Goal: Transaction & Acquisition: Purchase product/service

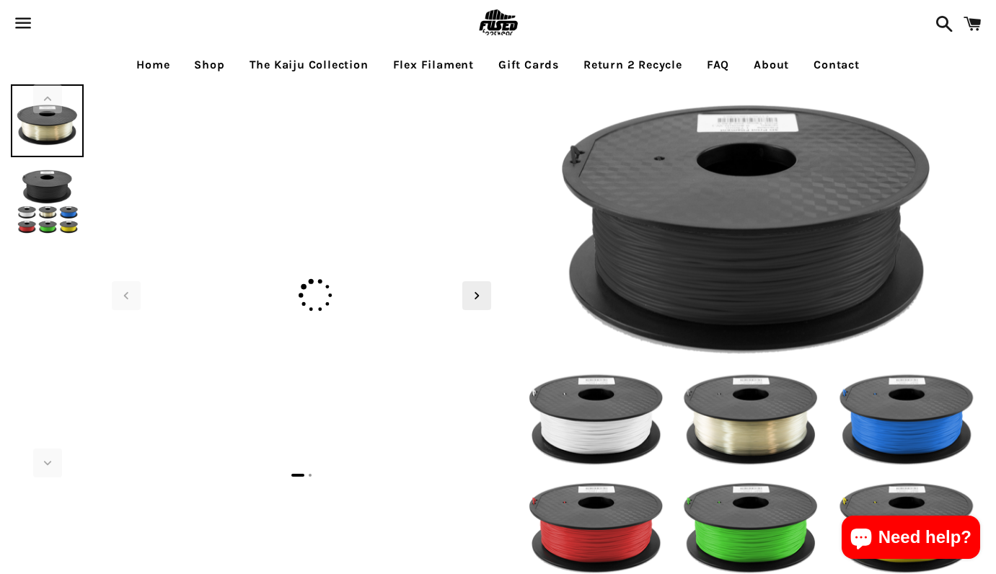
select select "**********"
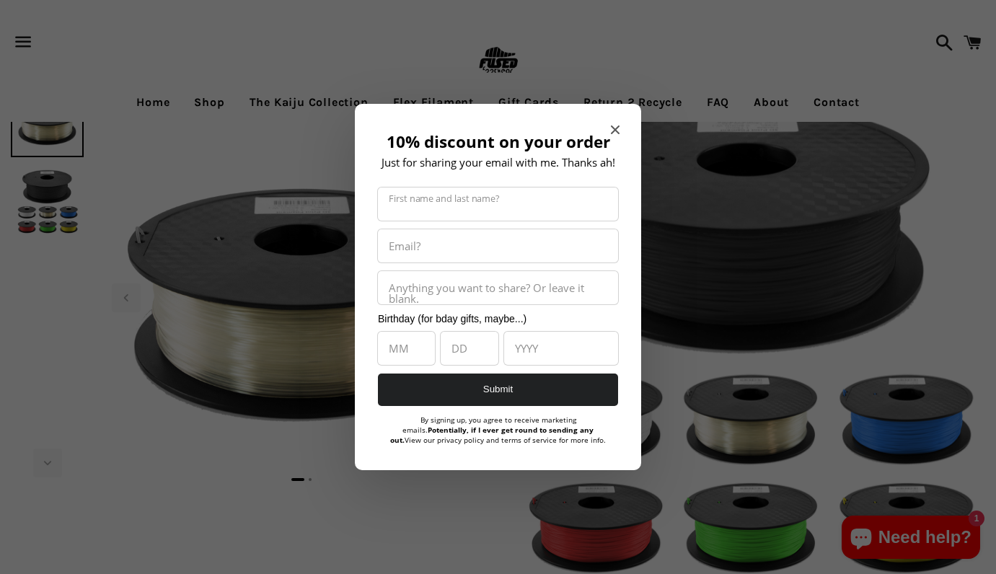
click at [620, 128] on div "10% discount on your order Just for sharing your email with me. Thanks ah! Firs…" at bounding box center [498, 287] width 286 height 366
click at [609, 128] on div "10% discount on your order Just for sharing your email with me. Thanks ah! Firs…" at bounding box center [498, 287] width 286 height 366
click at [615, 131] on icon "Close modal" at bounding box center [615, 130] width 9 height 9
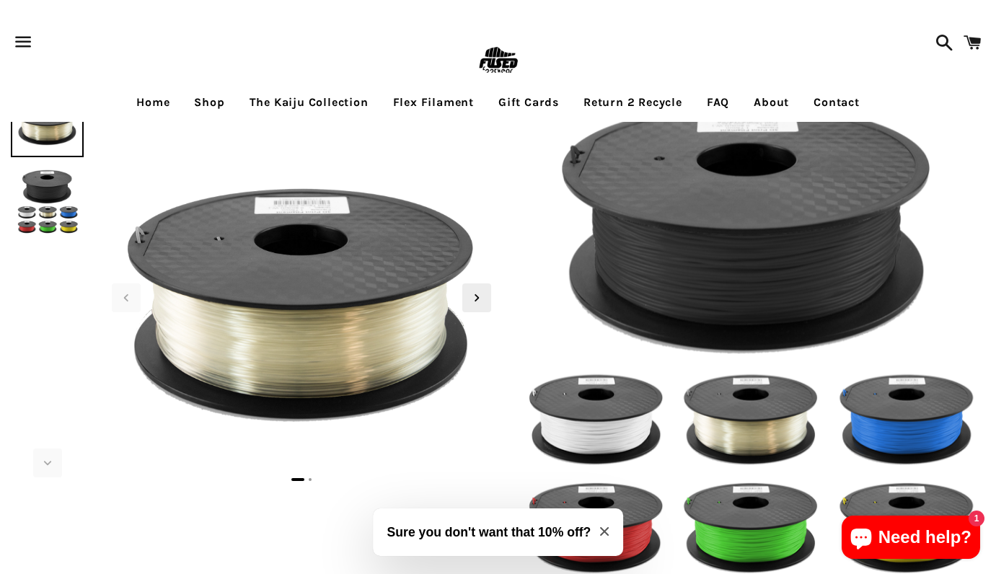
click at [325, 95] on link "The Kaiju Collection" at bounding box center [309, 102] width 141 height 36
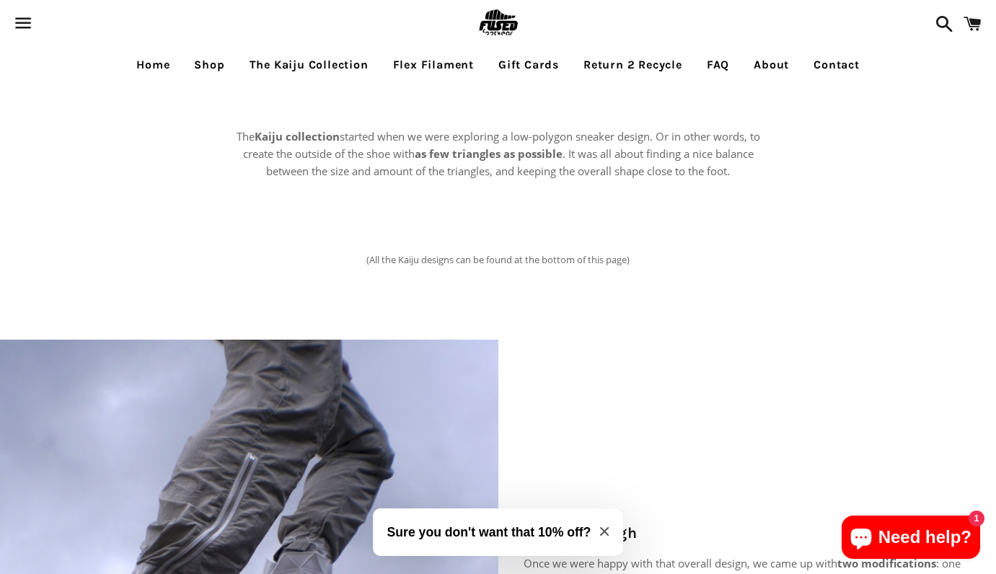
click at [426, 66] on link "Flex Filament" at bounding box center [433, 65] width 102 height 36
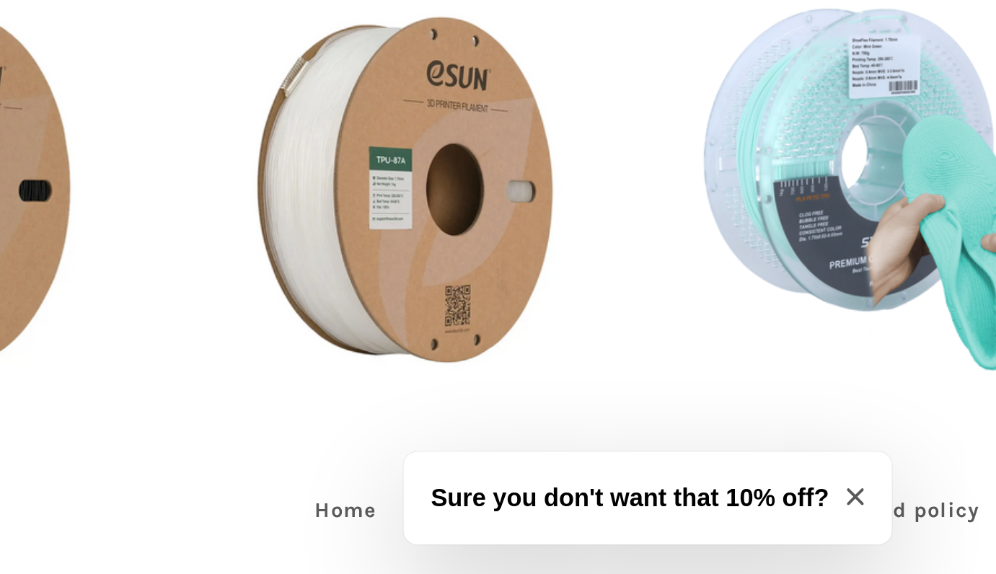
scroll to position [716, 0]
